Goal: Information Seeking & Learning: Learn about a topic

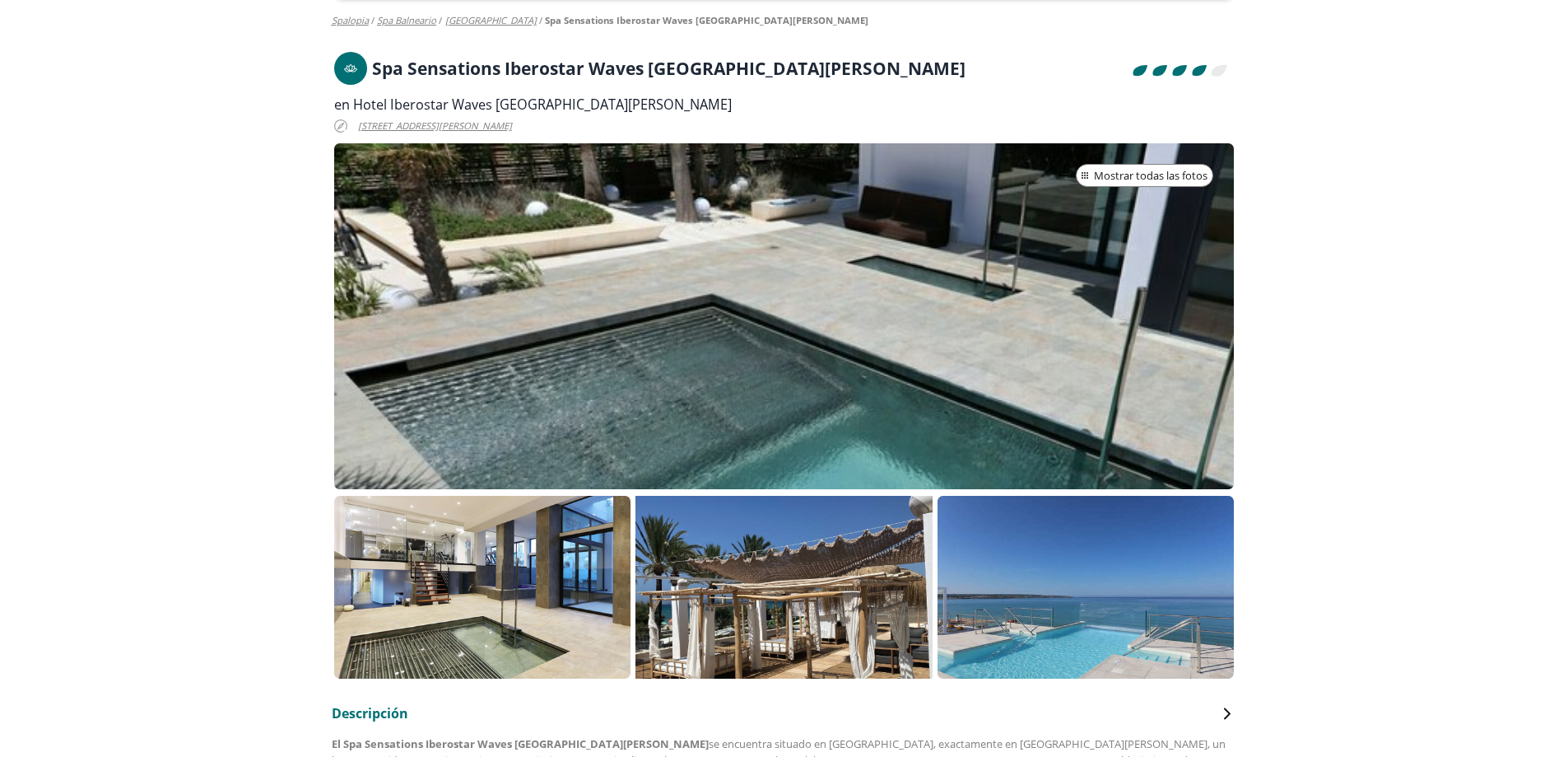
scroll to position [247, 0]
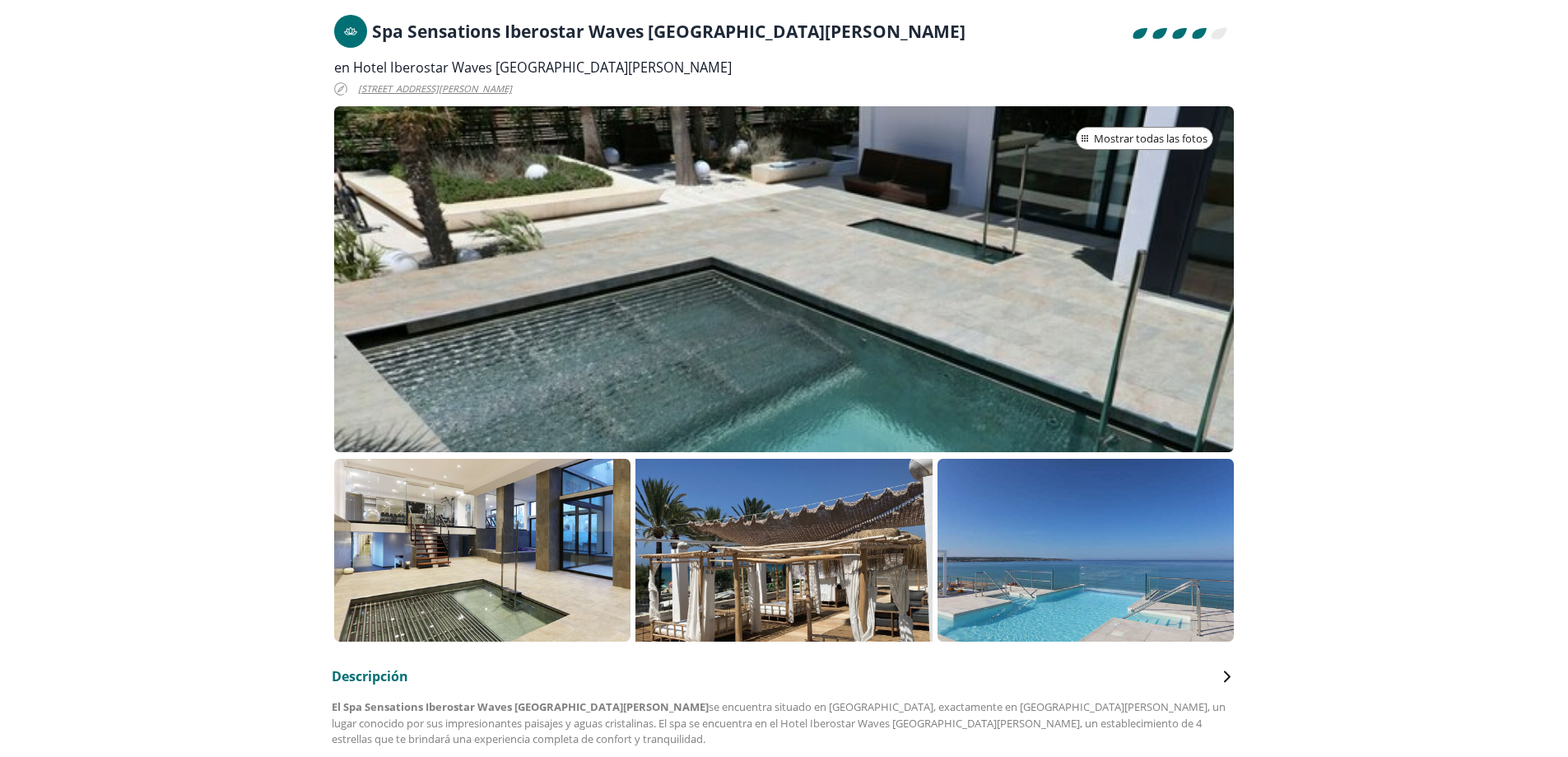
click at [776, 574] on p at bounding box center [784, 550] width 296 height 183
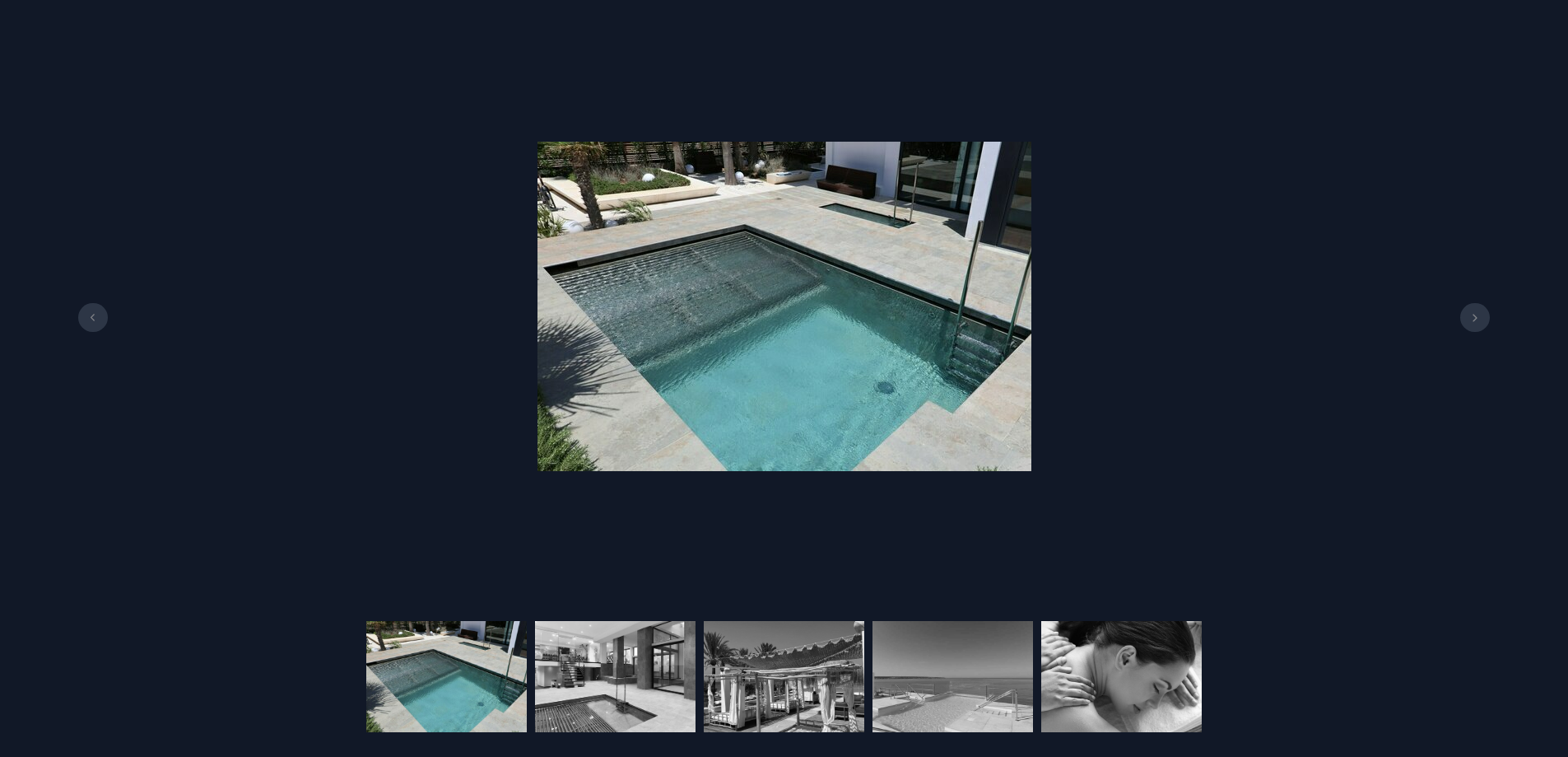
click at [1472, 312] on button at bounding box center [1475, 317] width 30 height 30
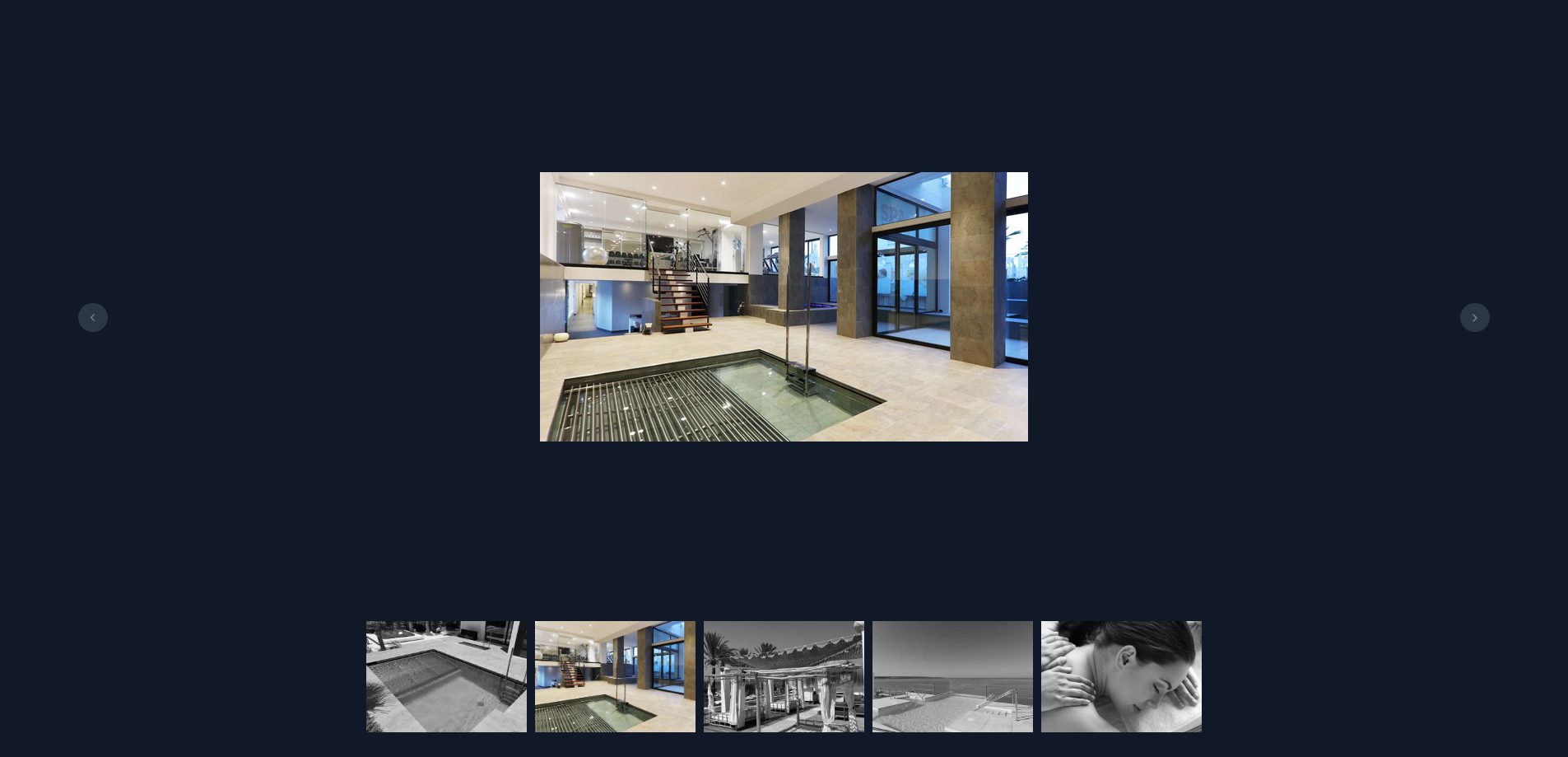
click at [1472, 312] on button at bounding box center [1475, 317] width 30 height 30
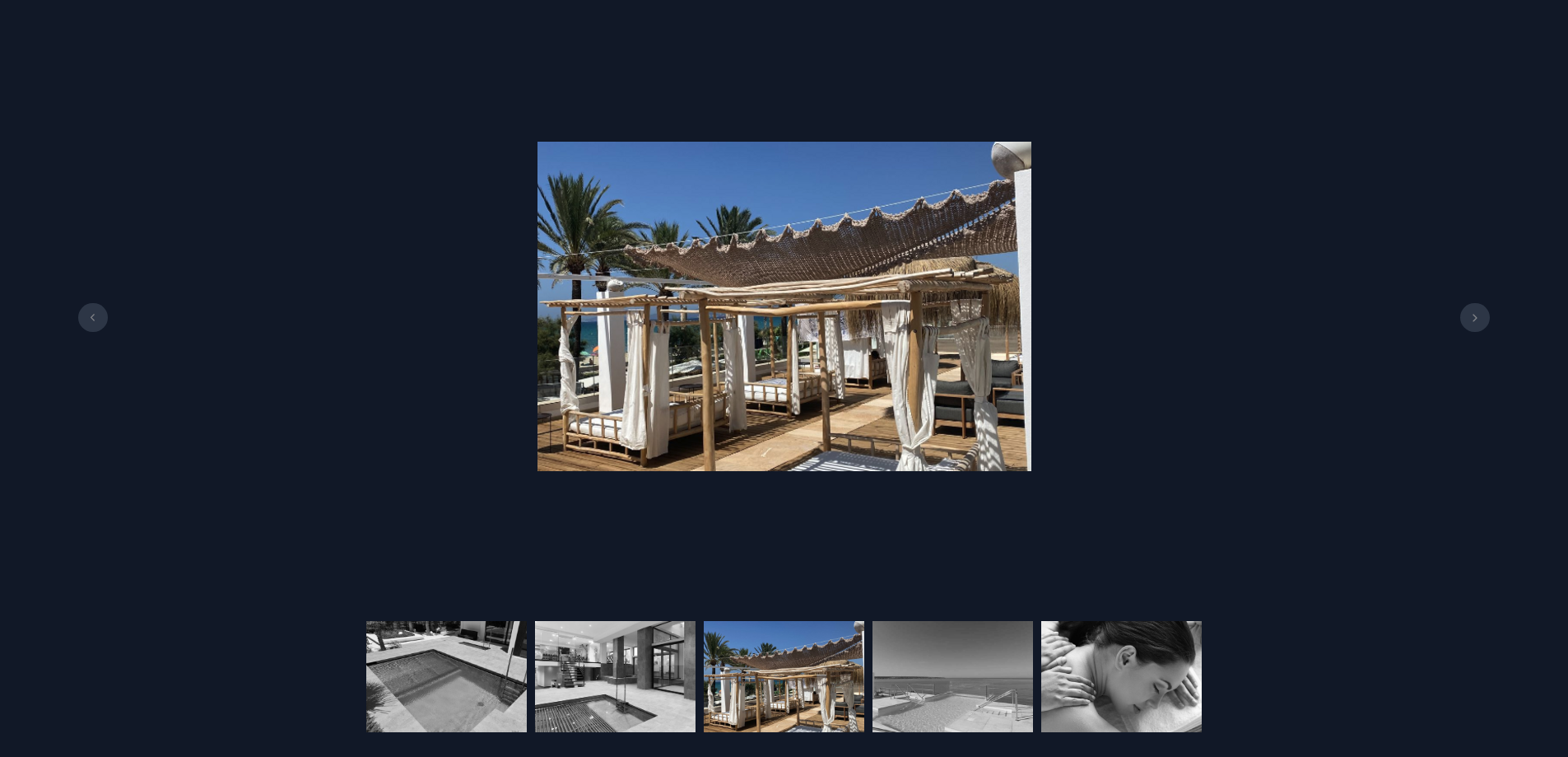
click at [1472, 312] on button at bounding box center [1475, 317] width 30 height 30
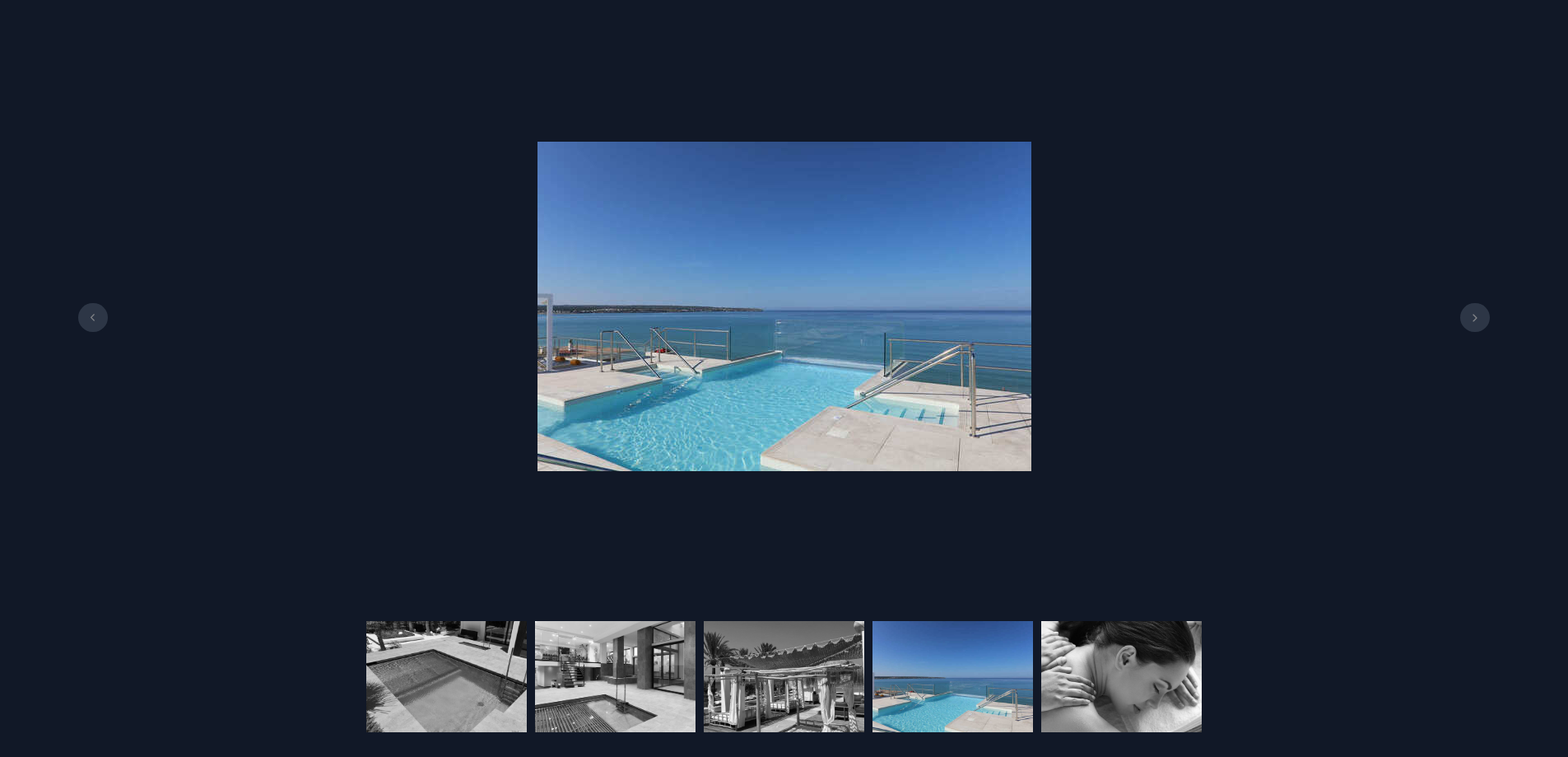
scroll to position [906, 0]
click at [1454, 608] on div "4 / 6" at bounding box center [784, 378] width 1568 height 757
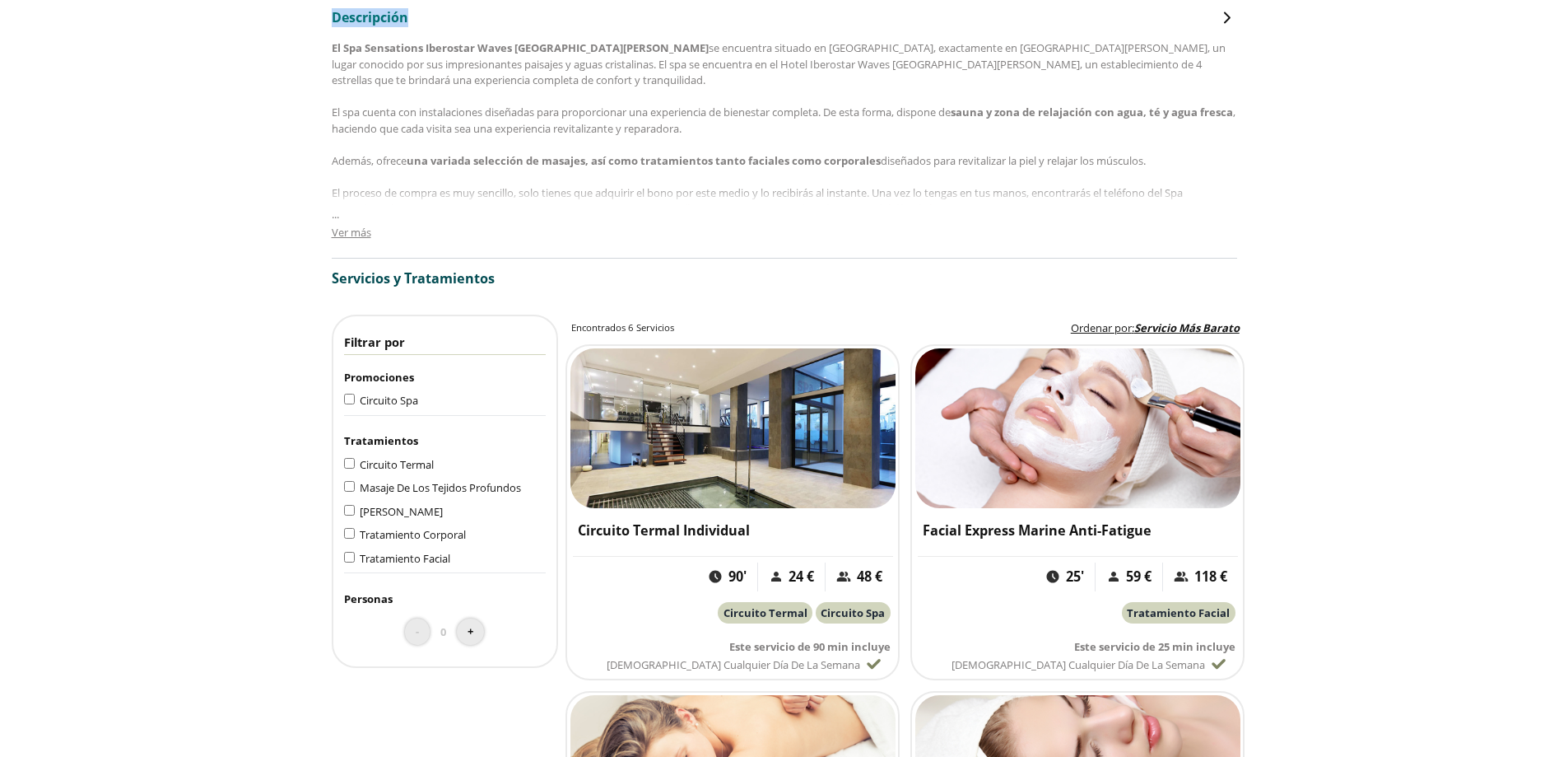
drag, startPoint x: 1455, startPoint y: 608, endPoint x: 1359, endPoint y: 753, distance: 173.9
click at [1445, 627] on div "4 / 6" at bounding box center [784, 389] width 1568 height 757
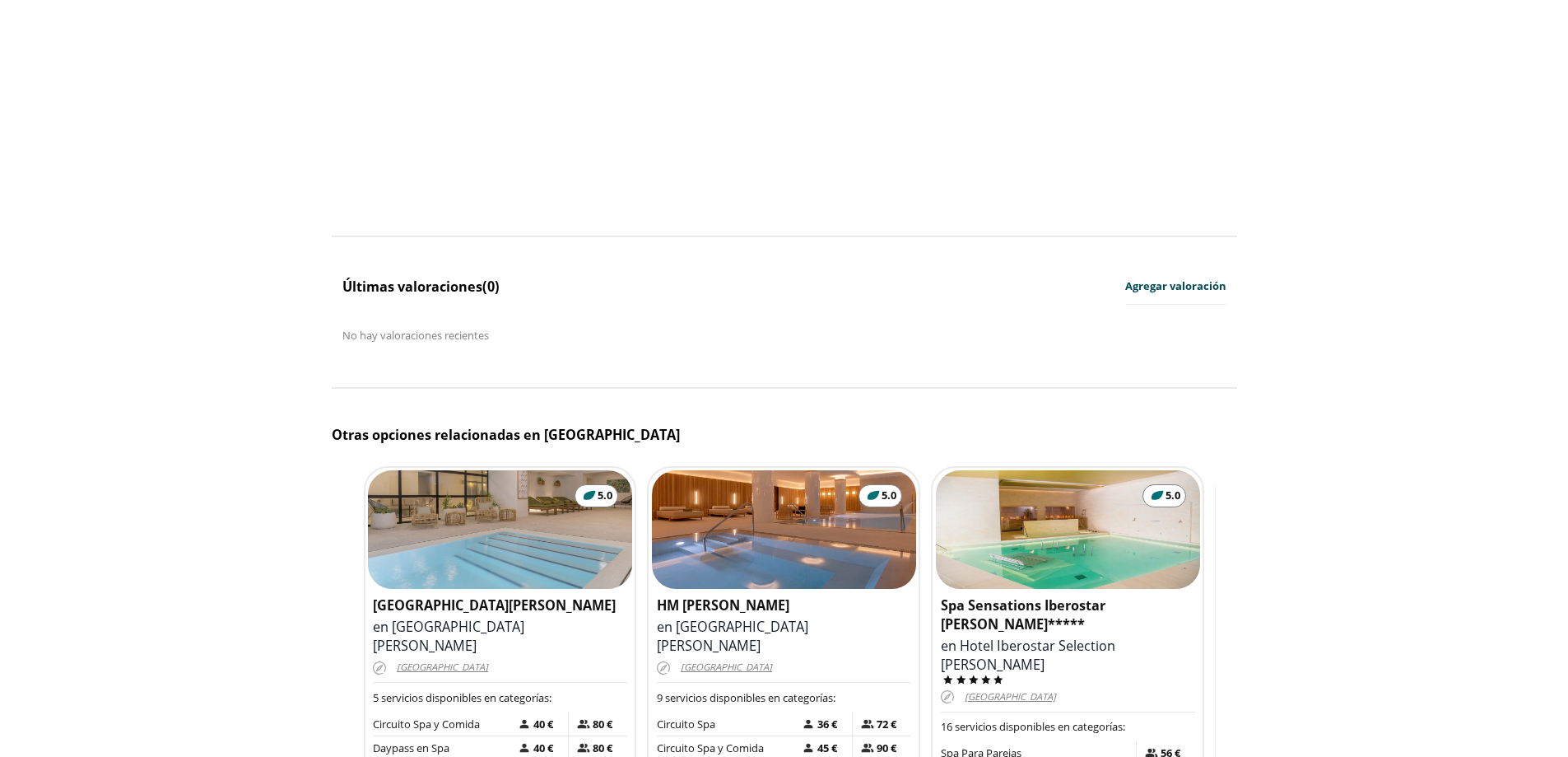
scroll to position [2717, 0]
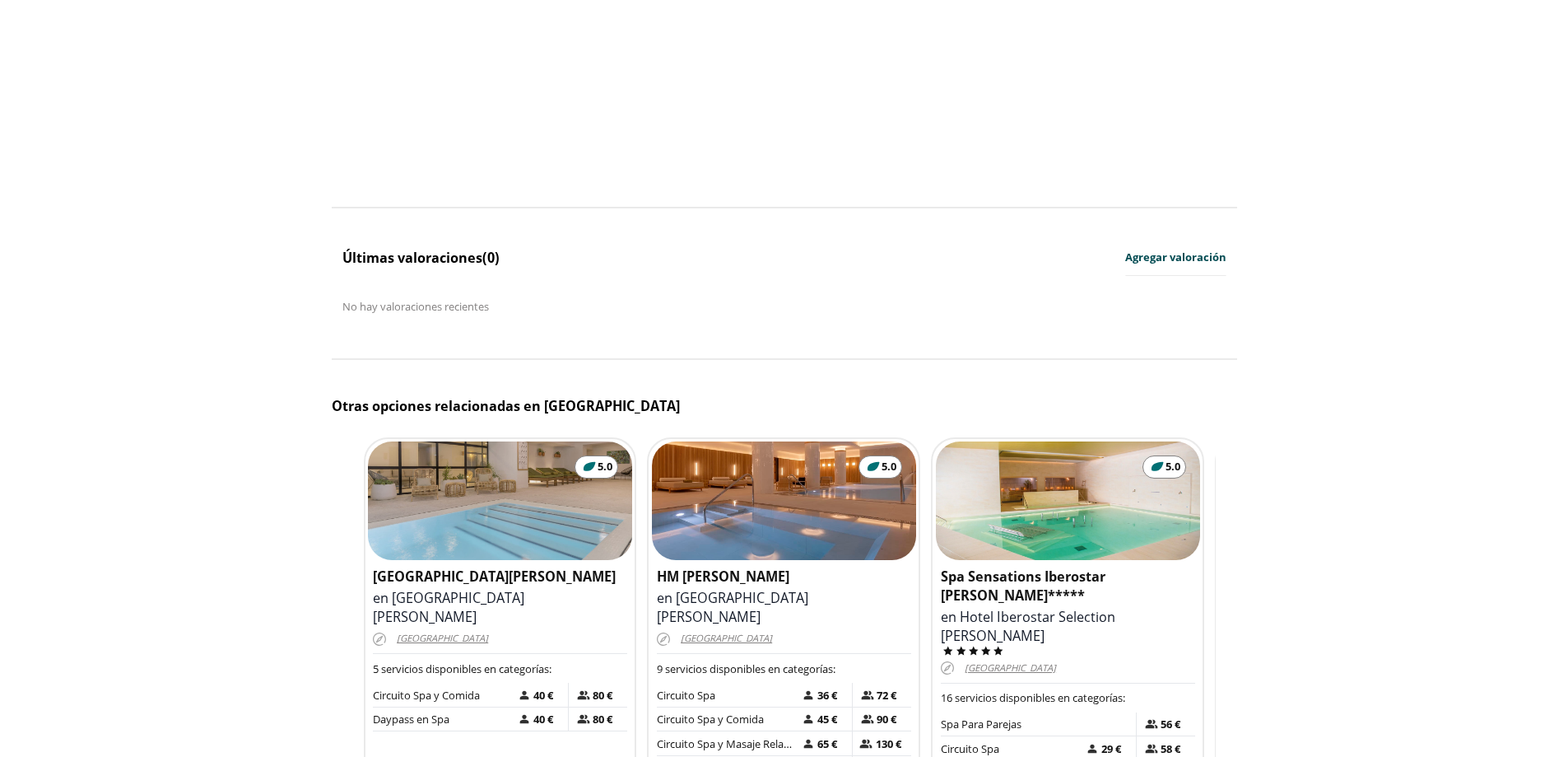
drag, startPoint x: 504, startPoint y: 250, endPoint x: 317, endPoint y: 262, distance: 187.4
click at [1093, 564] on div "Spa Sensations Iberostar Llaüt Palma***** en Hotel Iberostar Selection Llaut [P…" at bounding box center [1067, 692] width 270 height 258
